Goal: Transaction & Acquisition: Subscribe to service/newsletter

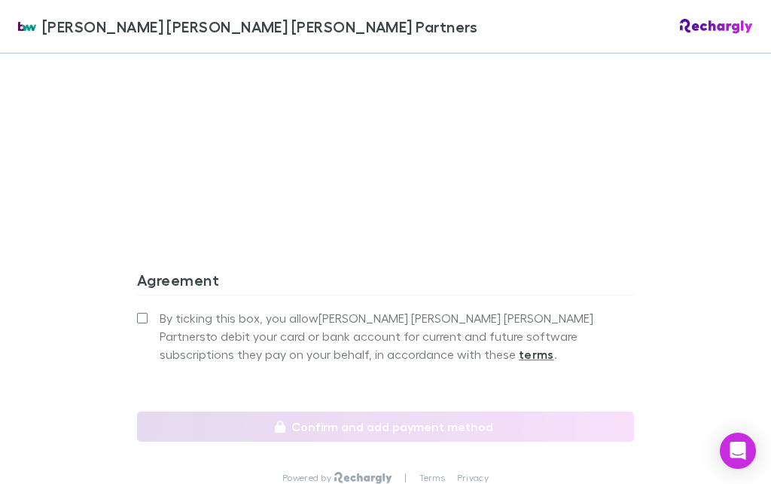
scroll to position [1389, 0]
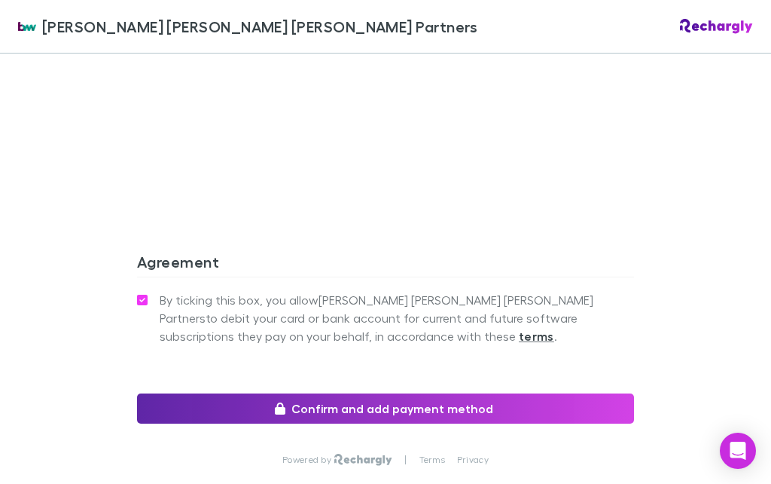
click at [282, 402] on icon "button" at bounding box center [280, 408] width 11 height 12
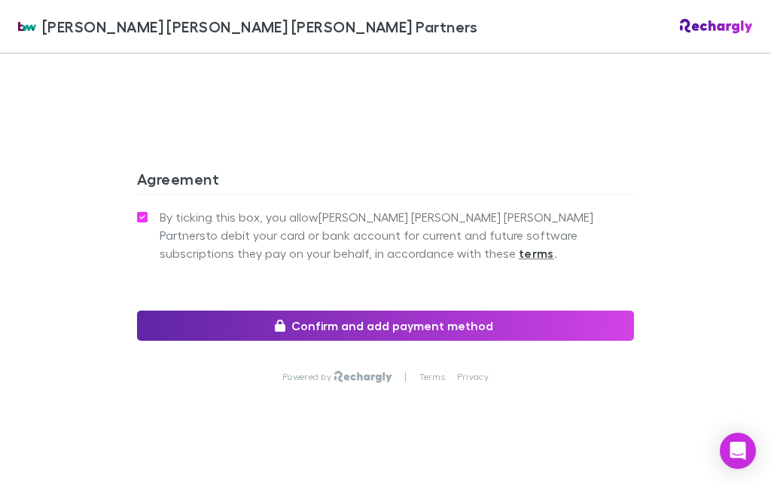
scroll to position [1471, 0]
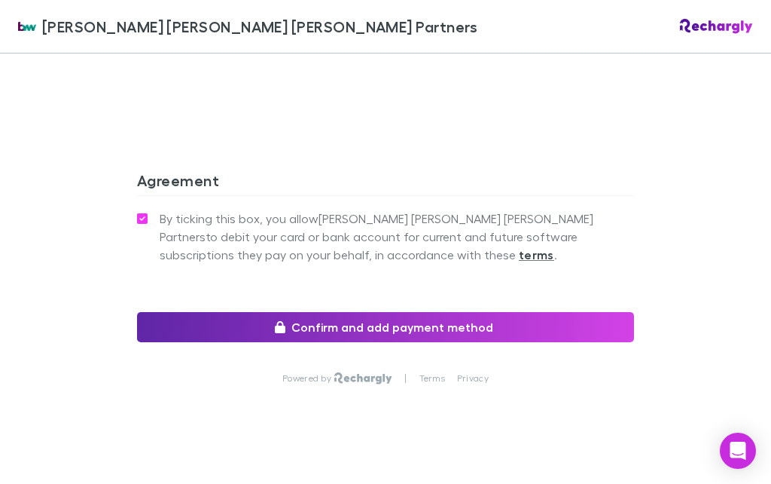
click at [289, 312] on button "Confirm and add payment method" at bounding box center [385, 327] width 497 height 30
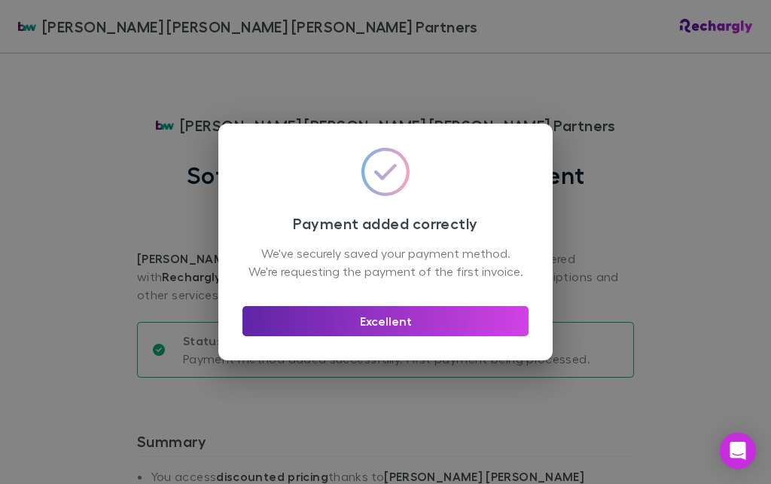
click at [360, 335] on button "Excellent" at bounding box center [386, 321] width 286 height 30
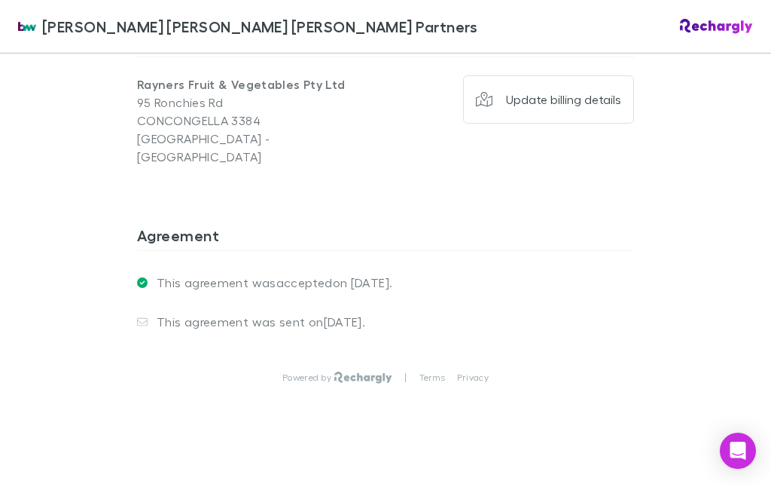
scroll to position [1230, 0]
click at [575, 251] on div at bounding box center [385, 257] width 497 height 13
